Goal: Find specific page/section: Find specific page/section

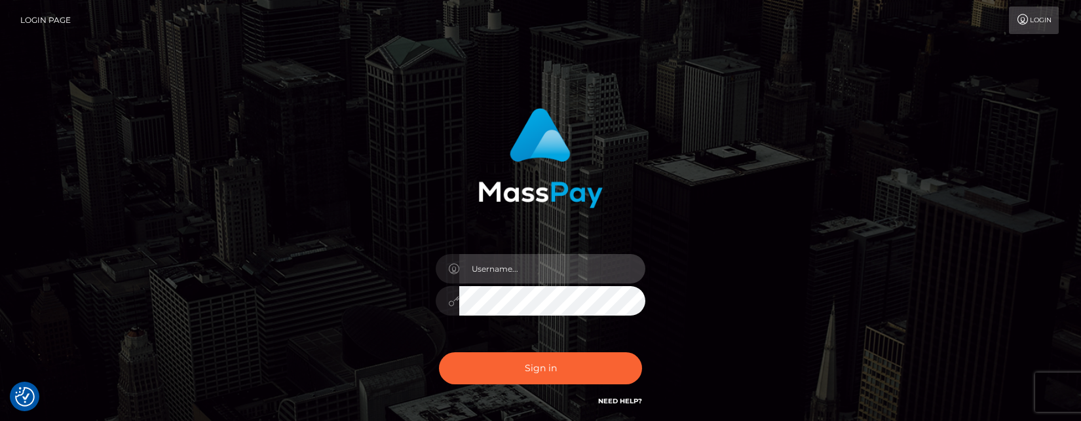
click at [518, 271] on input "text" at bounding box center [552, 268] width 186 height 29
paste input "matias.tilia"
type input "matias.tilia"
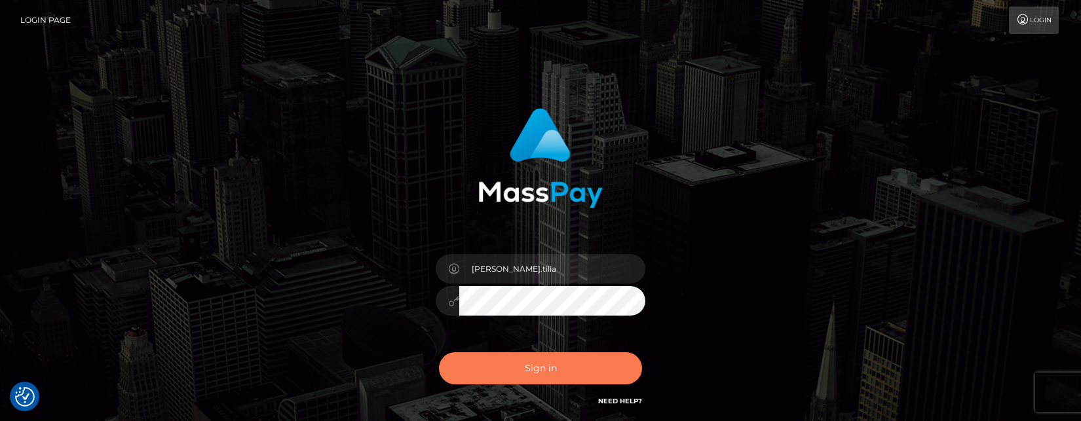
click at [539, 367] on button "Sign in" at bounding box center [540, 369] width 203 height 32
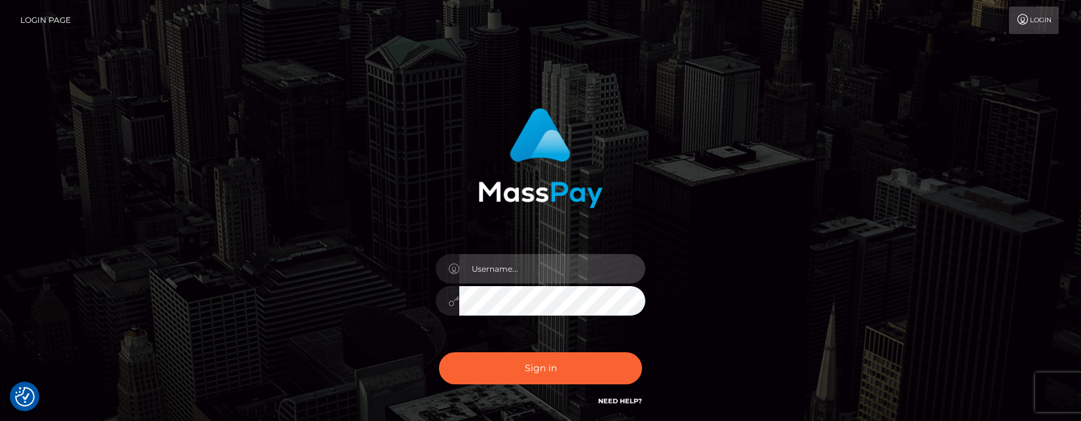
click at [543, 272] on input "text" at bounding box center [552, 268] width 186 height 29
paste input "[PERSON_NAME].tilia"
type input "[PERSON_NAME].tilia"
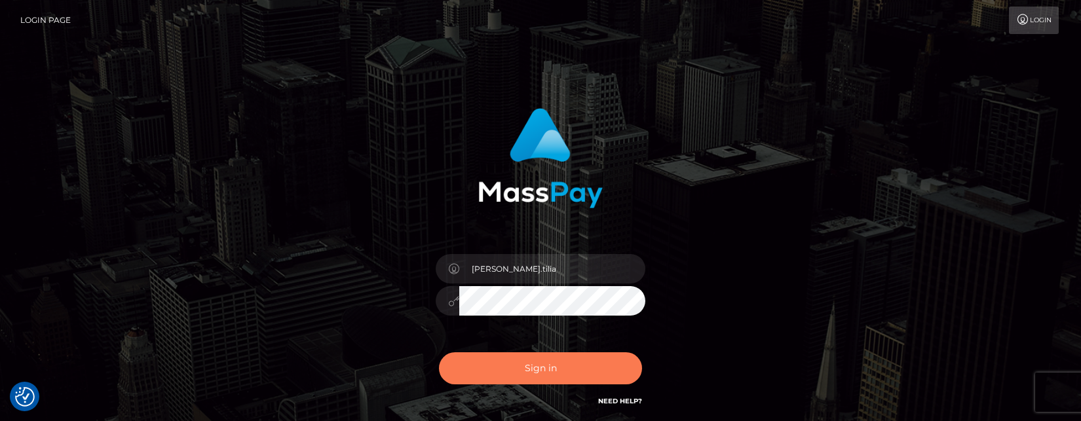
click at [524, 368] on button "Sign in" at bounding box center [540, 369] width 203 height 32
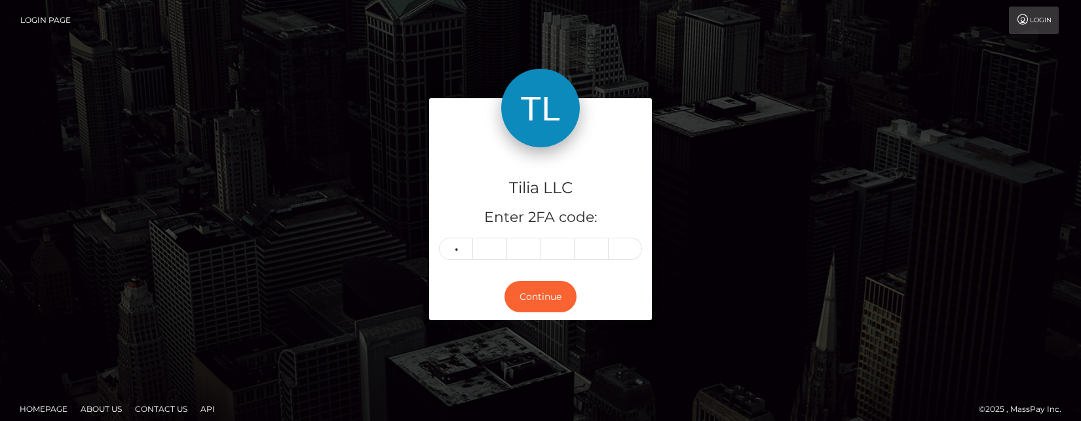
type input "2"
click at [457, 250] on input "2" at bounding box center [456, 249] width 34 height 22
type input "0"
type input "4"
type input "6"
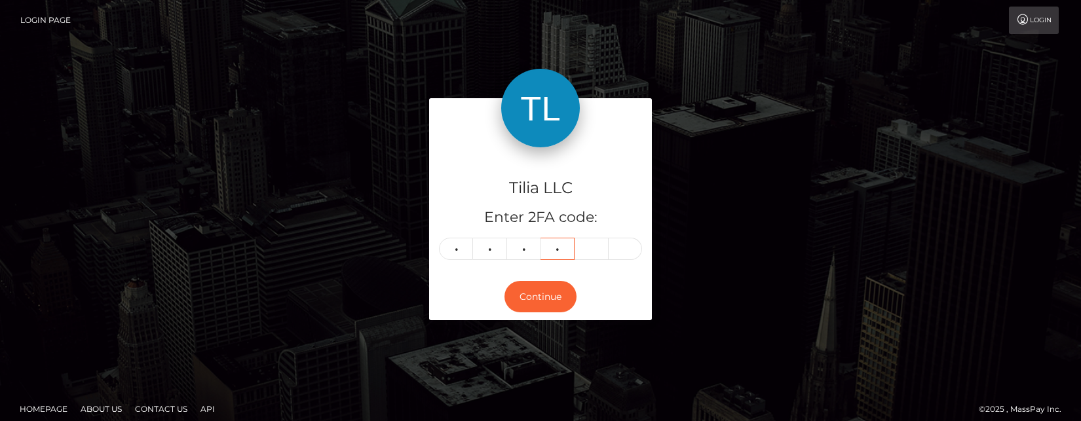
type input "6"
type input "1"
type input "4"
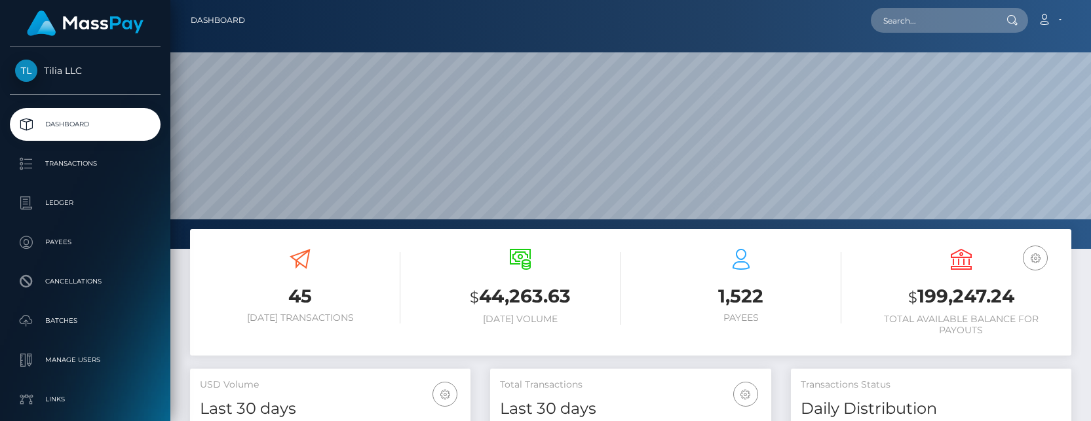
scroll to position [233, 281]
click at [936, 14] on input "text" at bounding box center [932, 20] width 123 height 25
paste input "59ffda08-bfc7-4e68-b8f7-e1c0e2c5a45a"
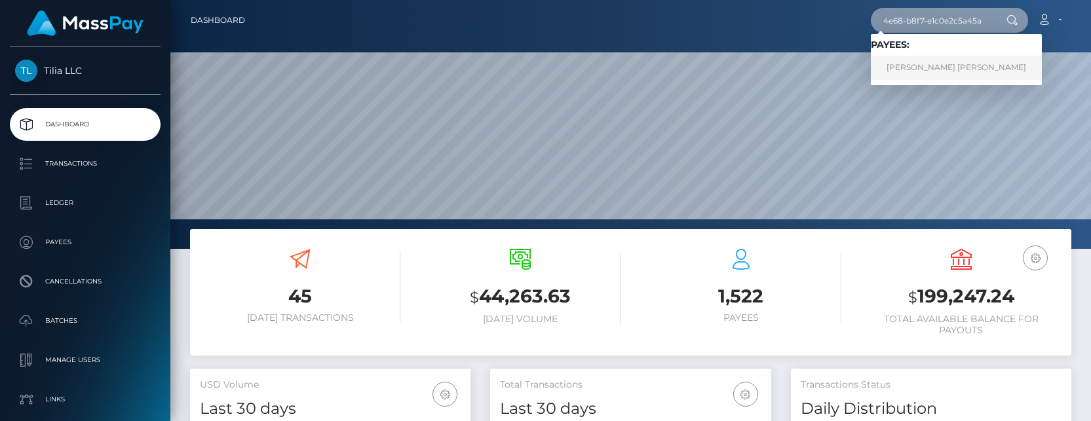
type input "59ffda08-bfc7-4e68-b8f7-e1c0e2c5a45a"
click at [928, 61] on link "Lucas Emanuel Oliveira Carvalho" at bounding box center [956, 68] width 171 height 24
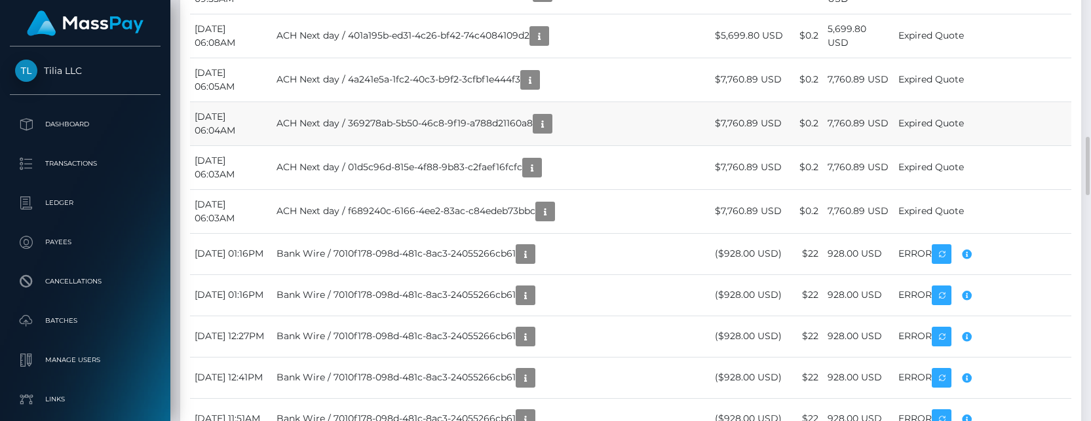
scroll to position [1048, 0]
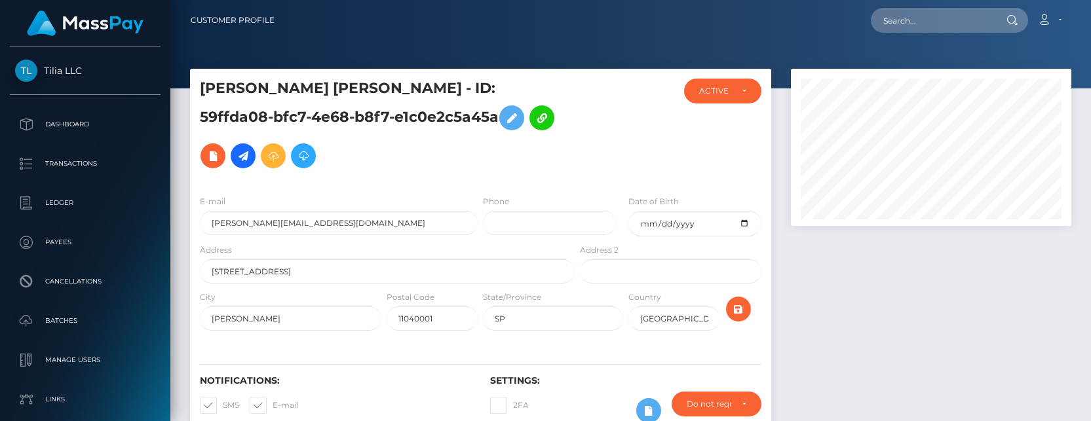
scroll to position [157, 281]
